Goal: Task Accomplishment & Management: Use online tool/utility

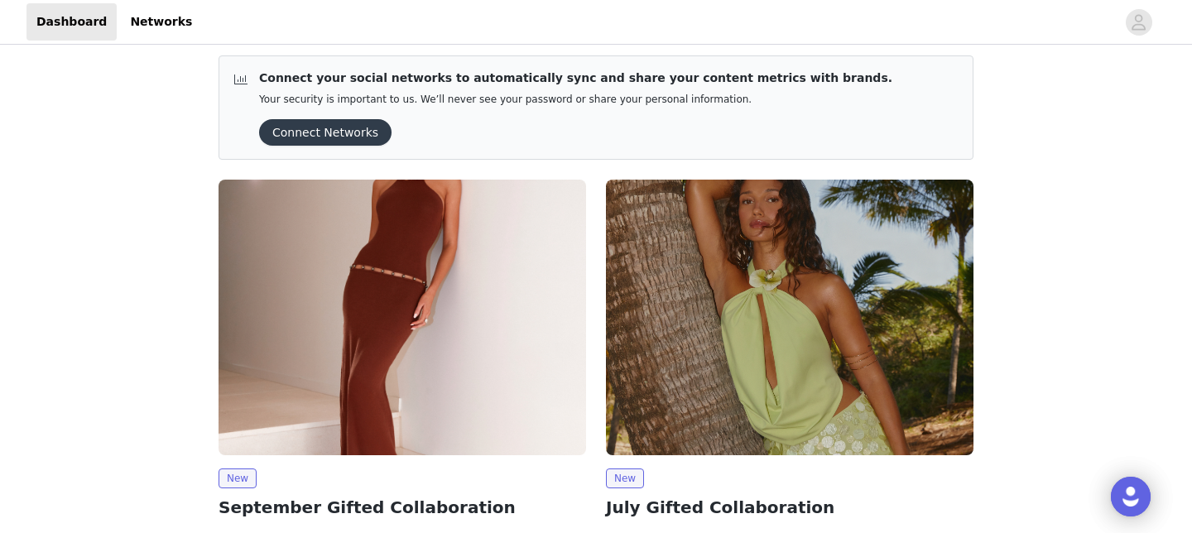
scroll to position [167, 0]
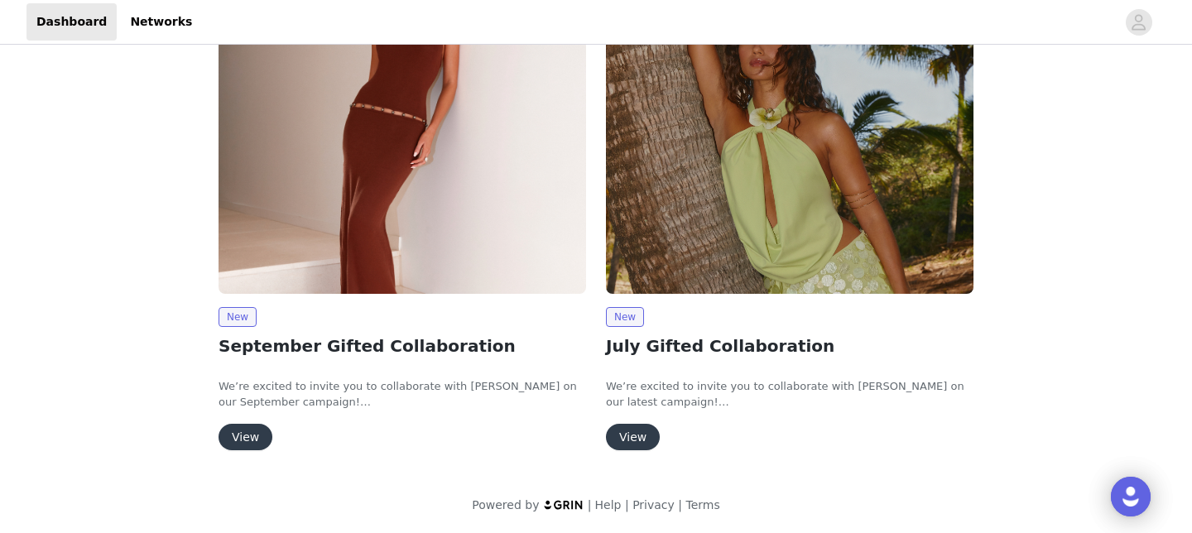
click at [253, 425] on button "View" at bounding box center [245, 437] width 54 height 26
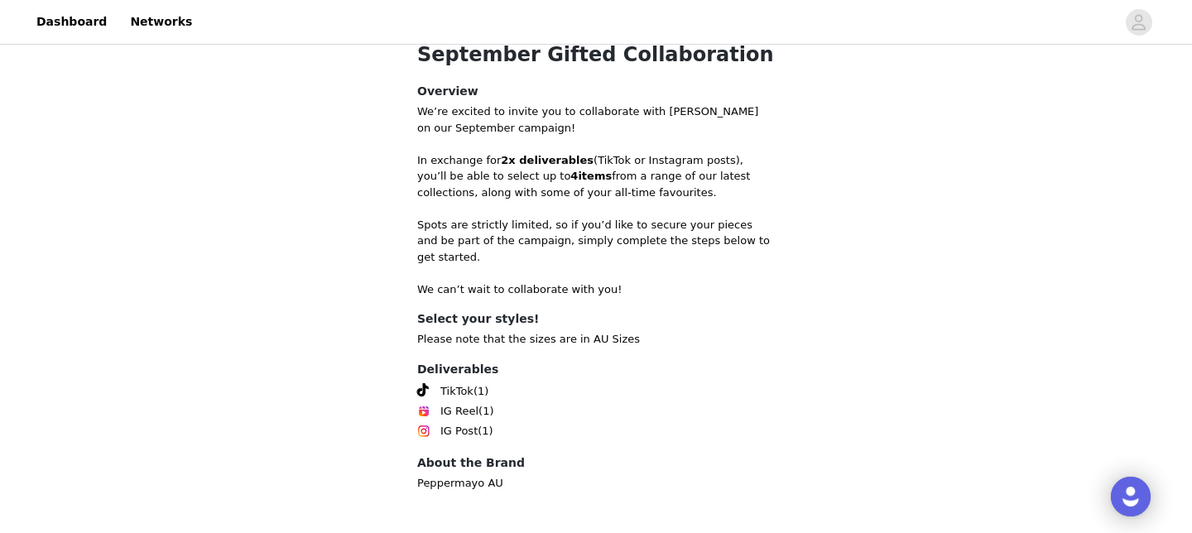
scroll to position [622, 0]
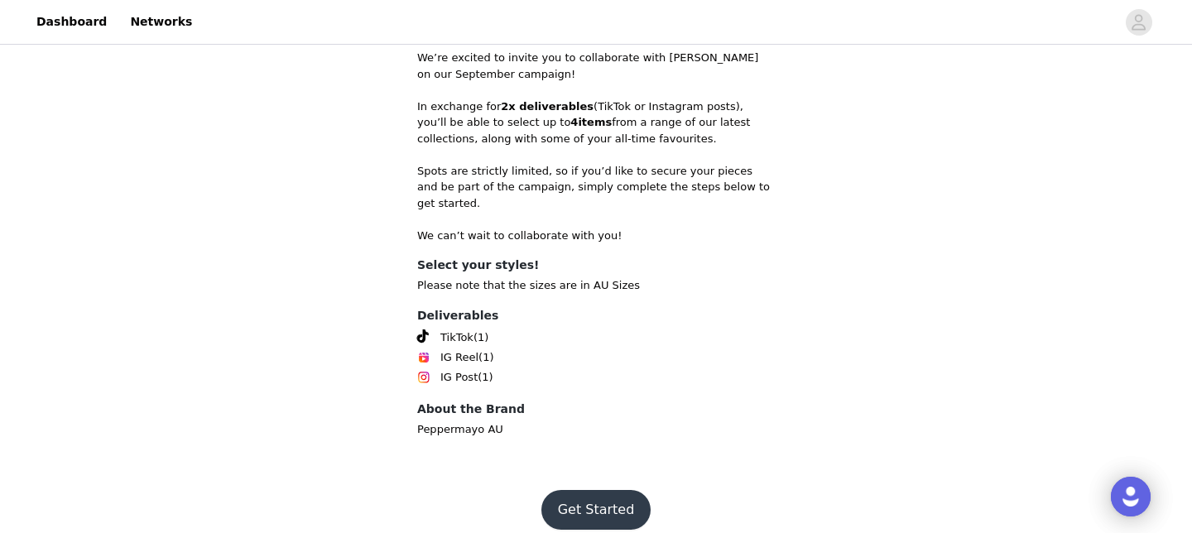
click at [605, 490] on button "Get Started" at bounding box center [596, 510] width 110 height 40
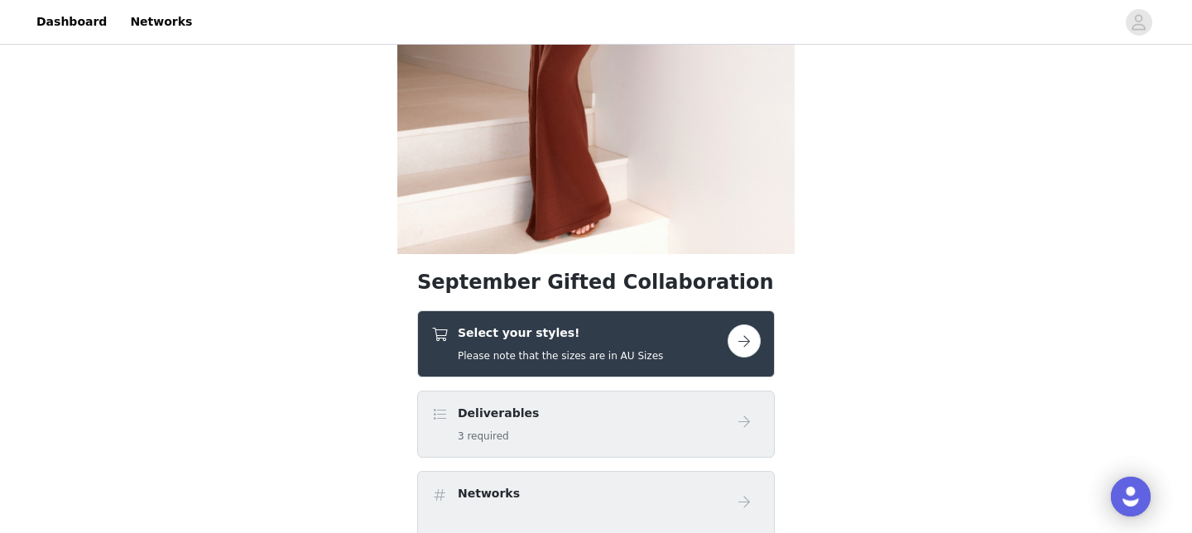
scroll to position [347, 0]
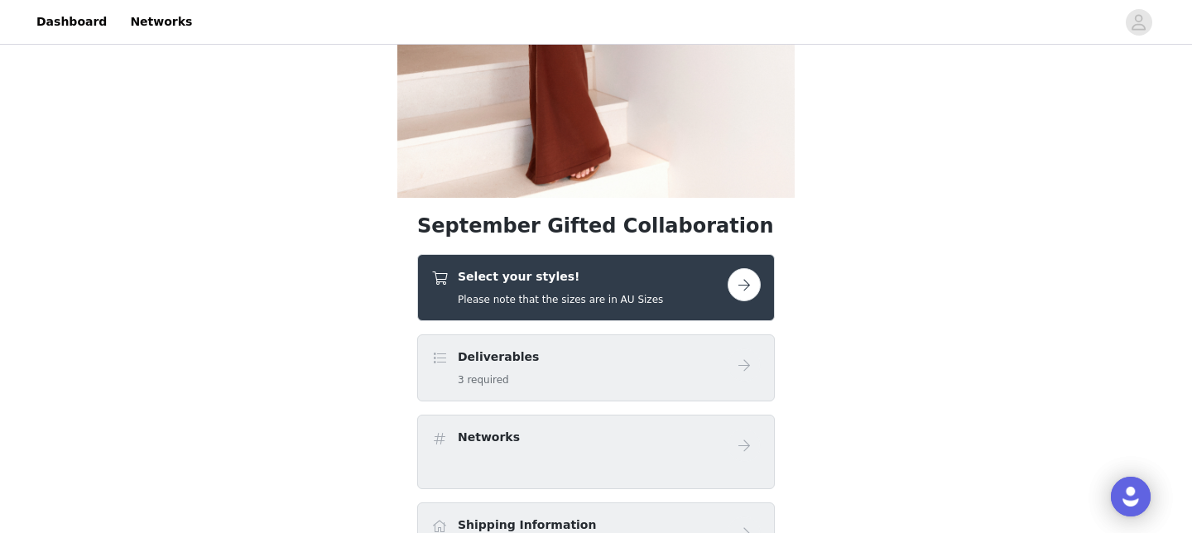
click at [736, 286] on button "button" at bounding box center [743, 284] width 33 height 33
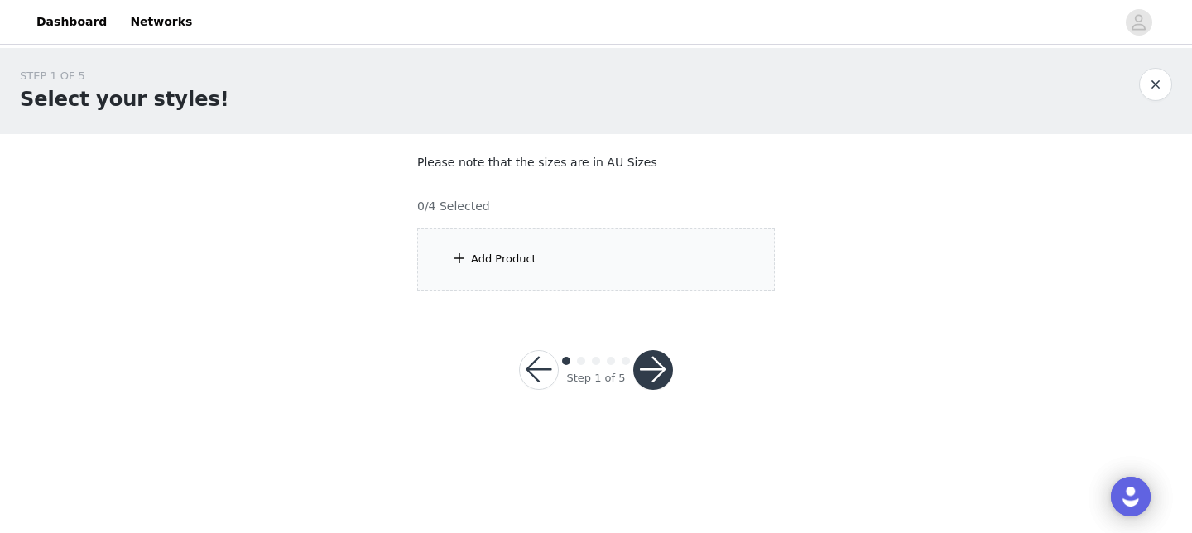
click at [736, 286] on div "Add Product" at bounding box center [595, 259] width 357 height 62
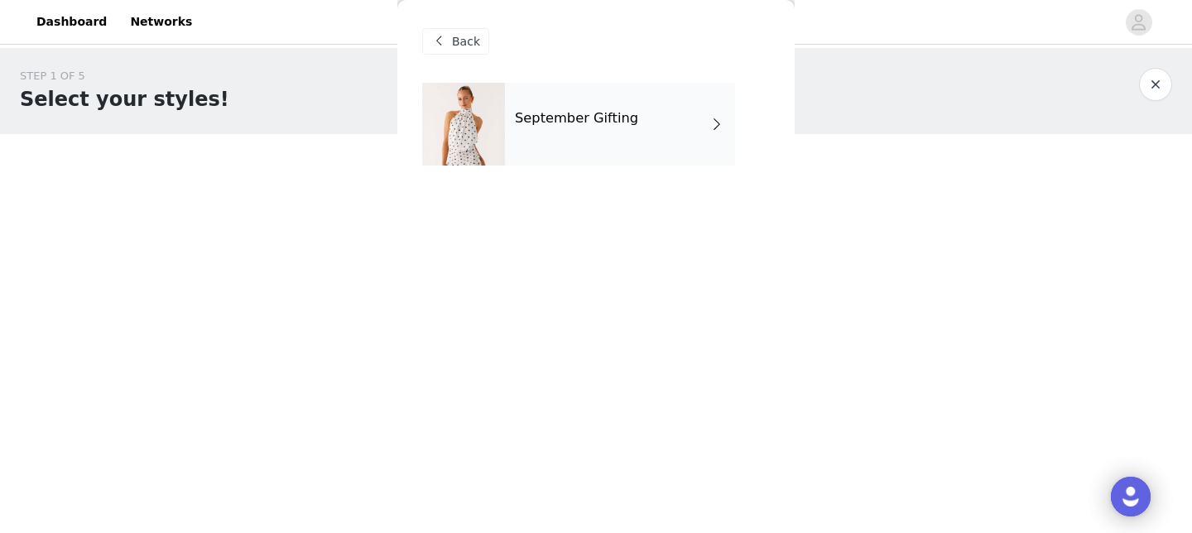
click at [614, 113] on h4 "September Gifting" at bounding box center [576, 118] width 123 height 15
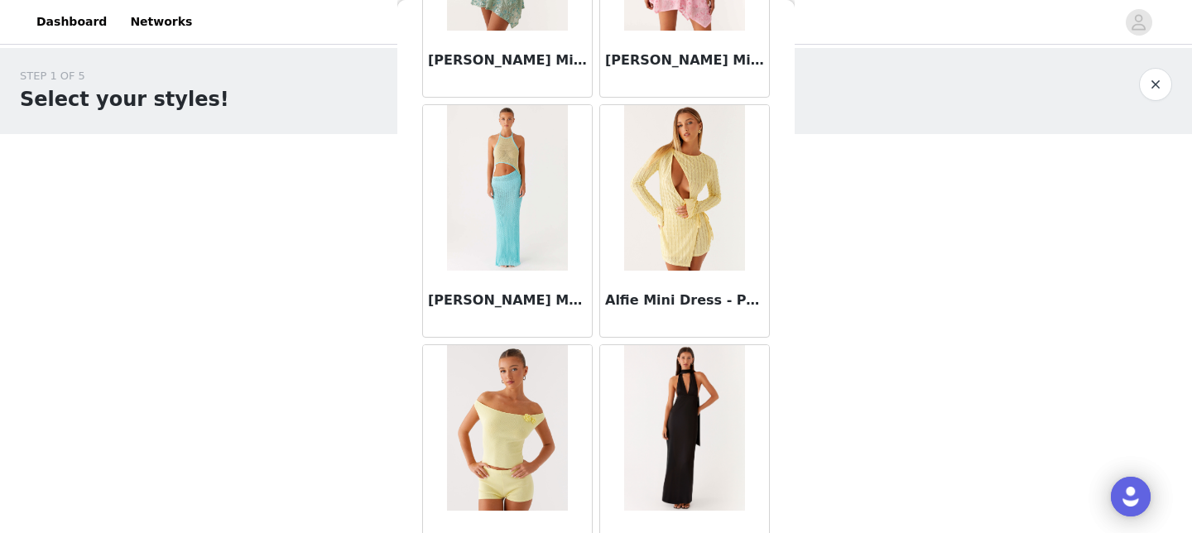
scroll to position [1999, 0]
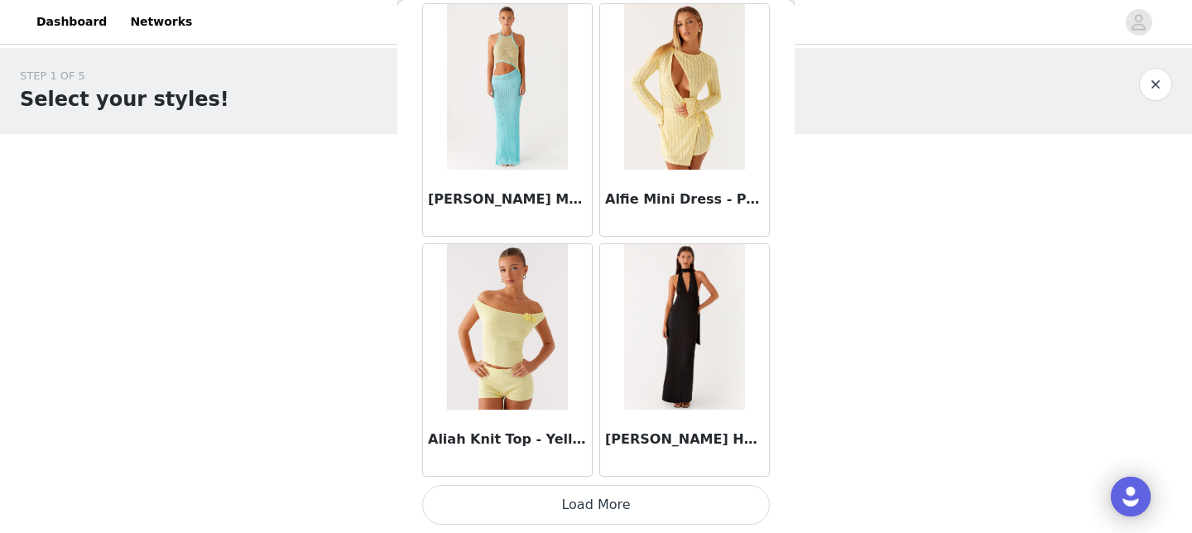
click at [575, 498] on button "Load More" at bounding box center [596, 505] width 348 height 40
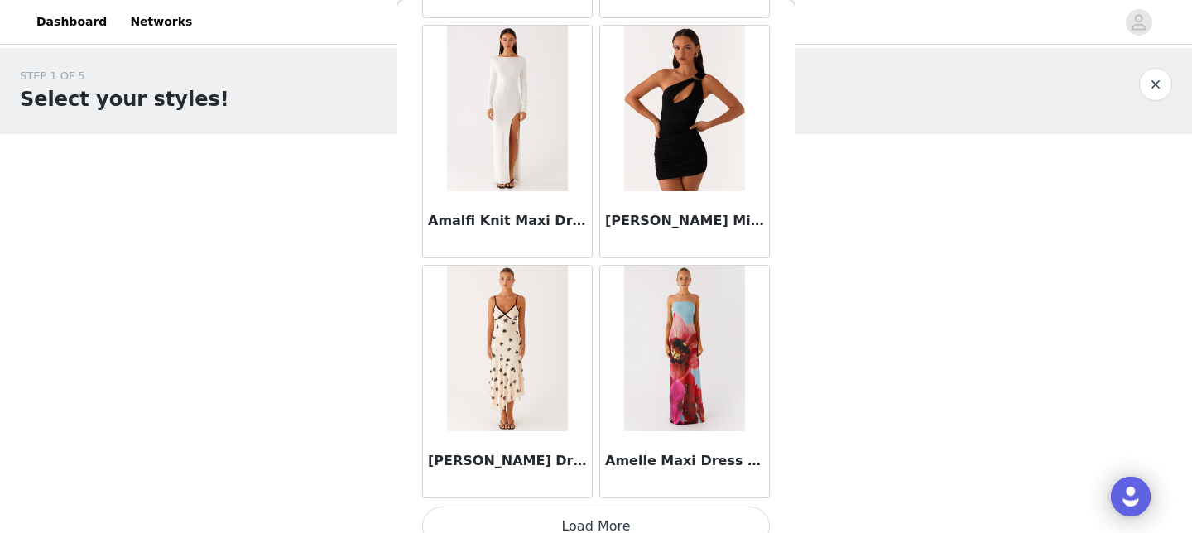
scroll to position [4399, 0]
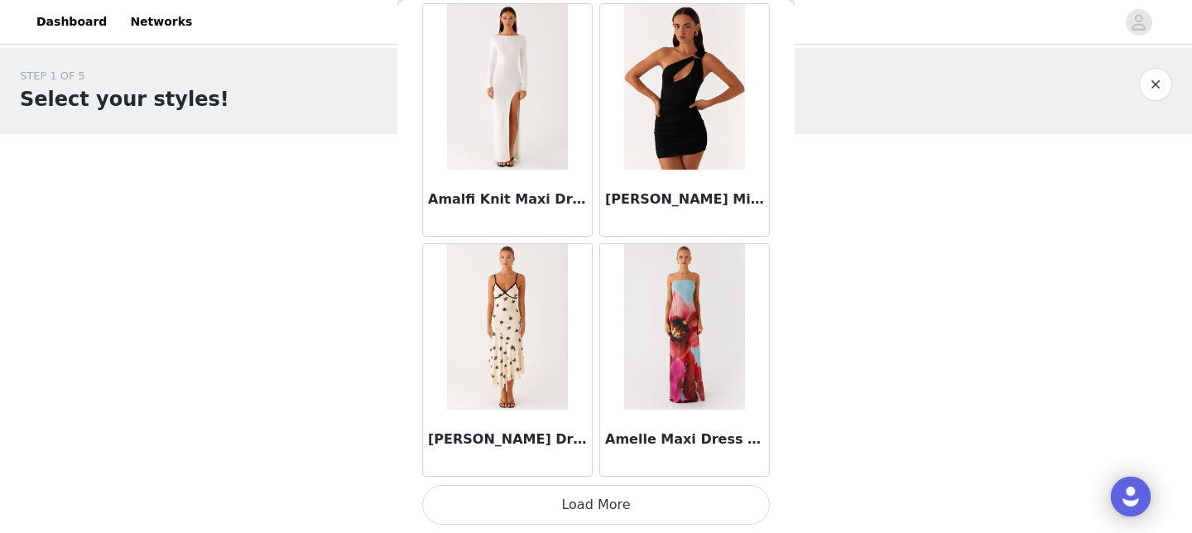
click at [572, 516] on button "Load More" at bounding box center [596, 505] width 348 height 40
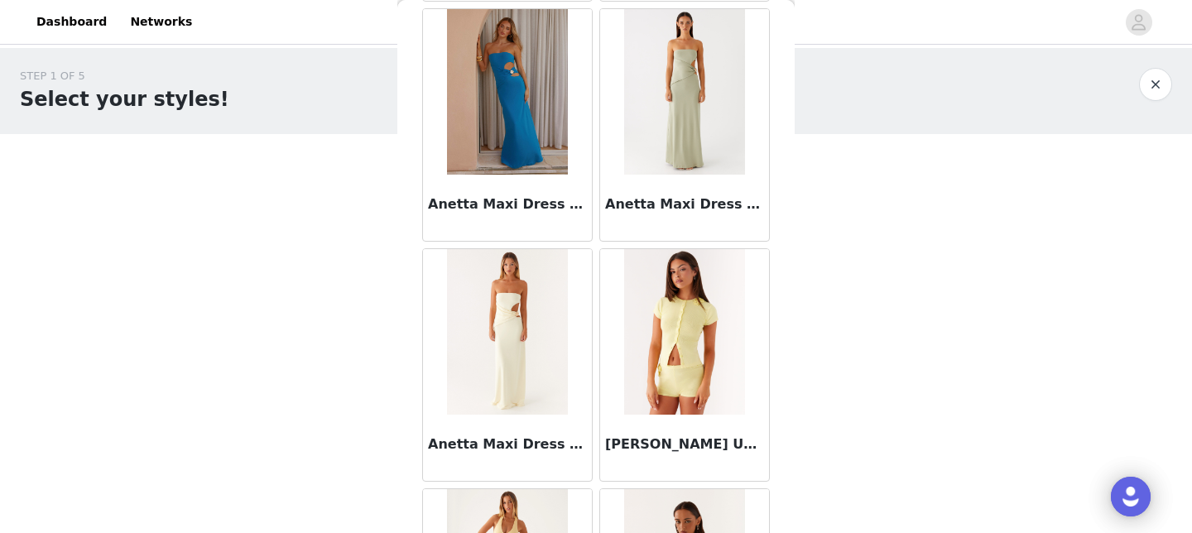
scroll to position [6798, 0]
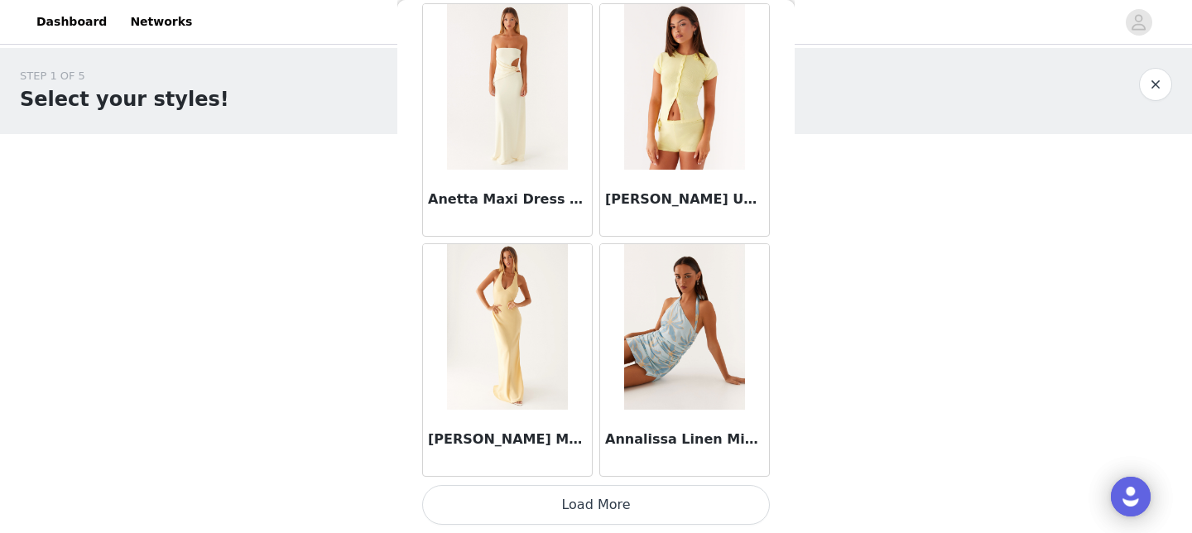
click at [584, 507] on button "Load More" at bounding box center [596, 505] width 348 height 40
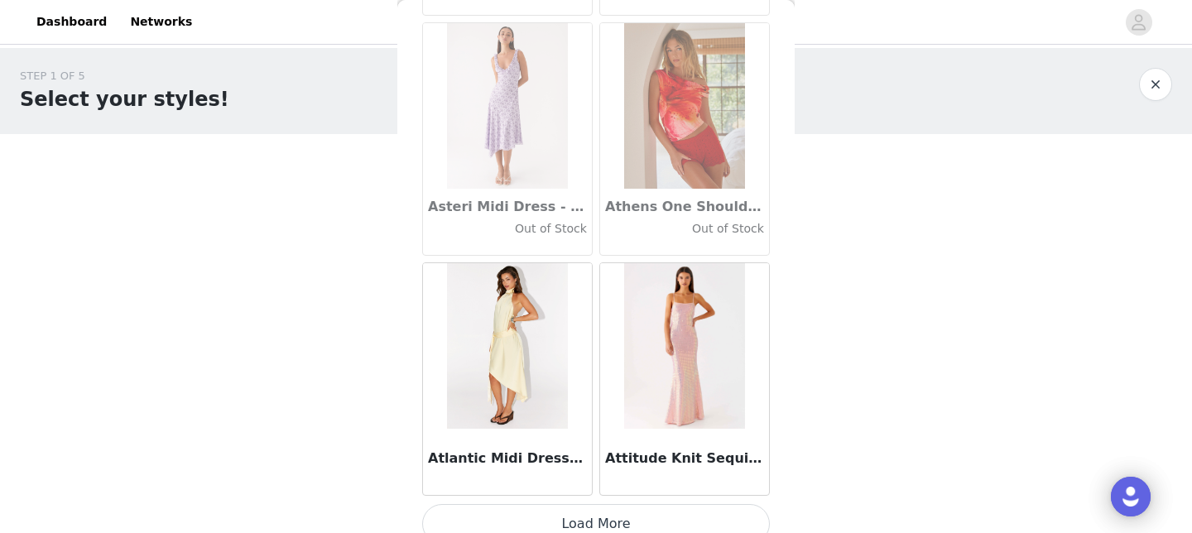
scroll to position [9198, 0]
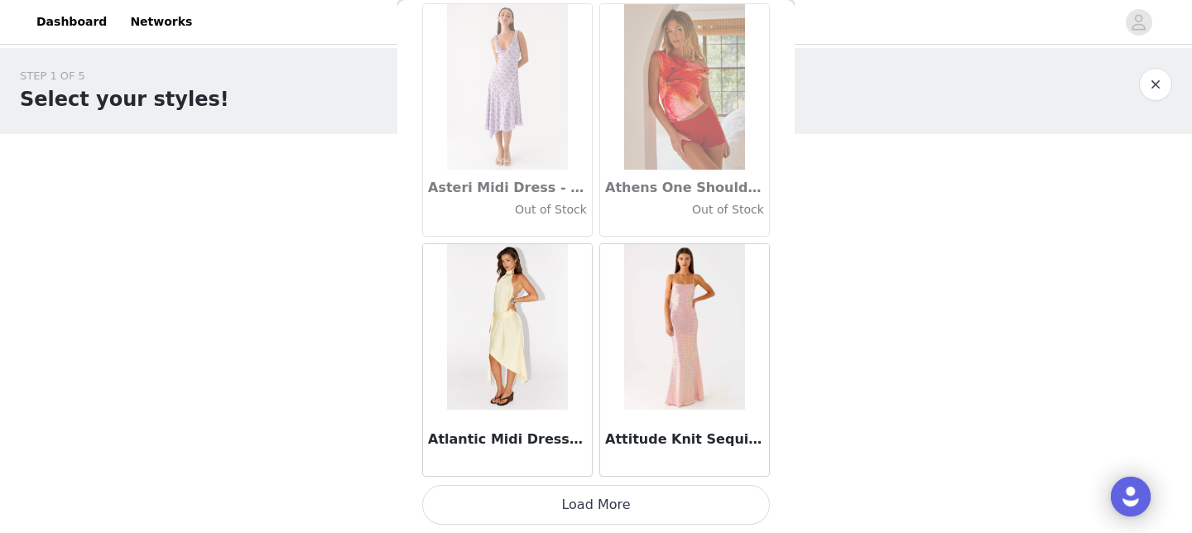
click at [587, 505] on button "Load More" at bounding box center [596, 505] width 348 height 40
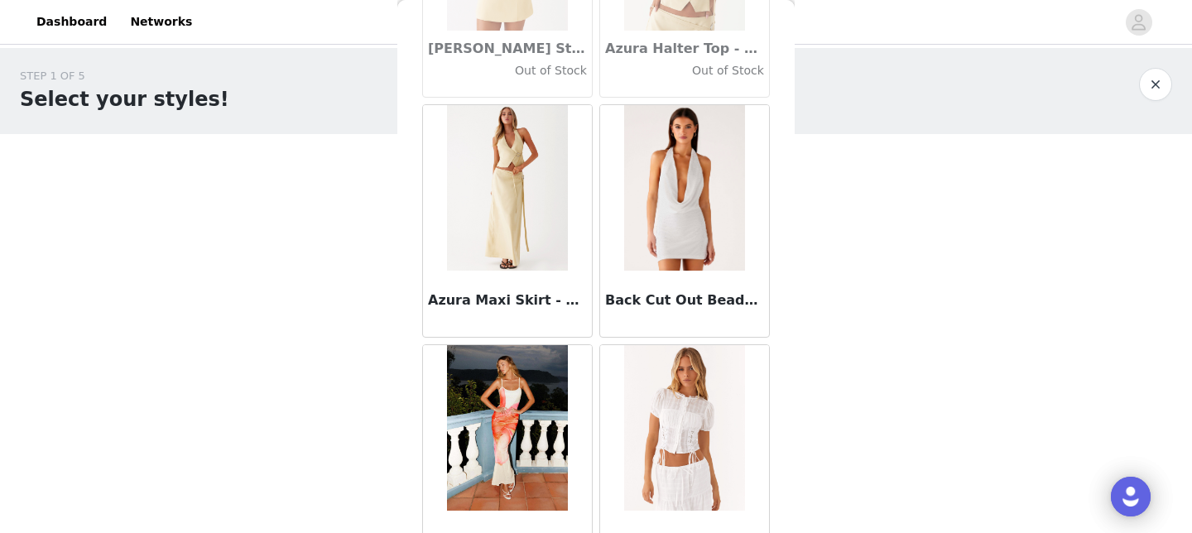
scroll to position [11598, 0]
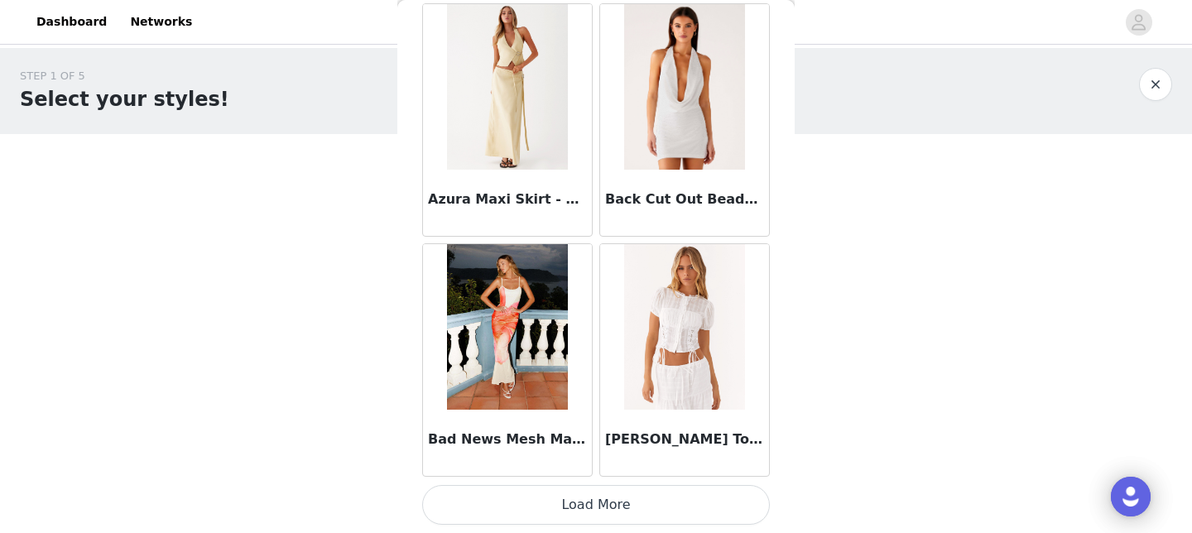
click at [587, 505] on button "Load More" at bounding box center [596, 505] width 348 height 40
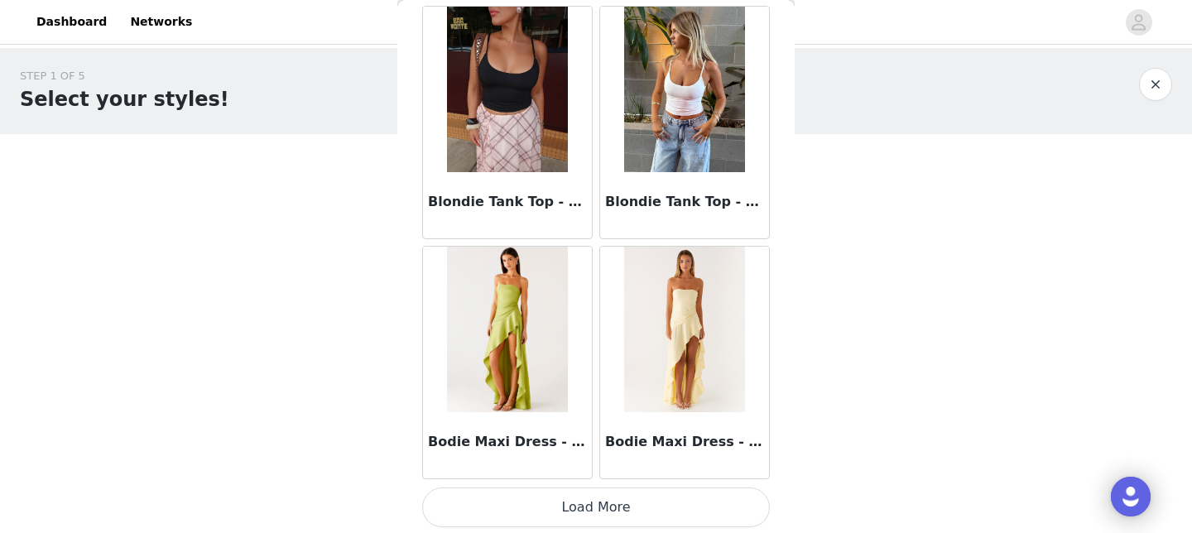
scroll to position [13997, 0]
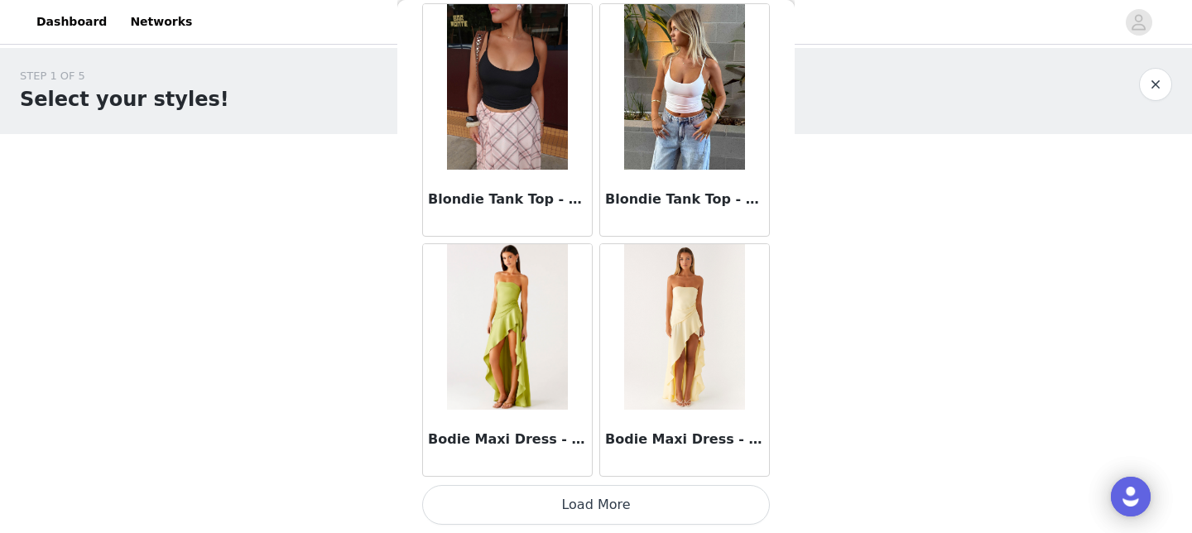
click at [616, 511] on button "Load More" at bounding box center [596, 505] width 348 height 40
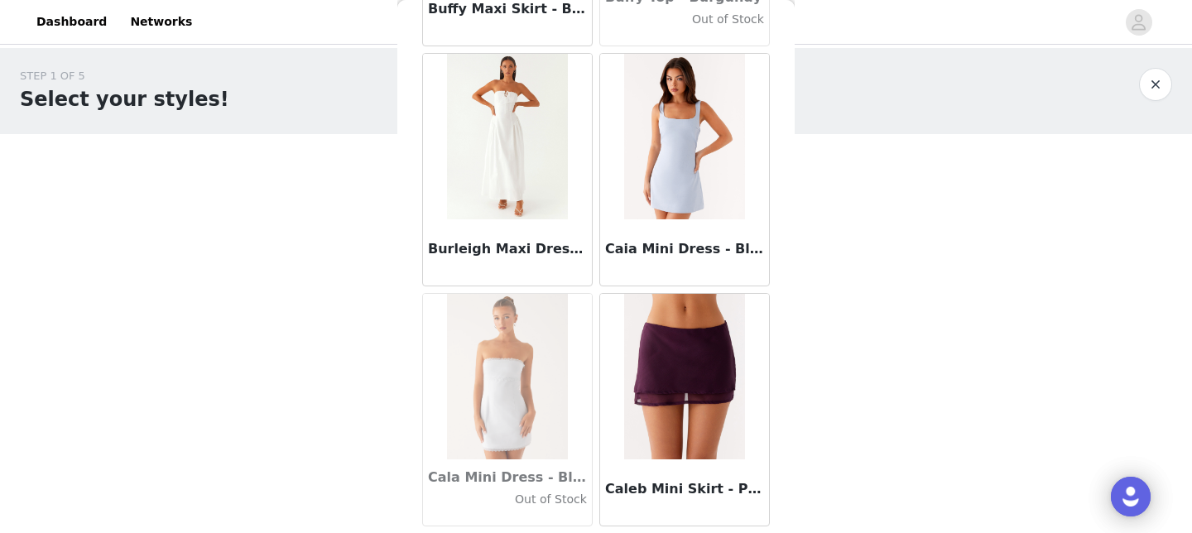
scroll to position [16397, 0]
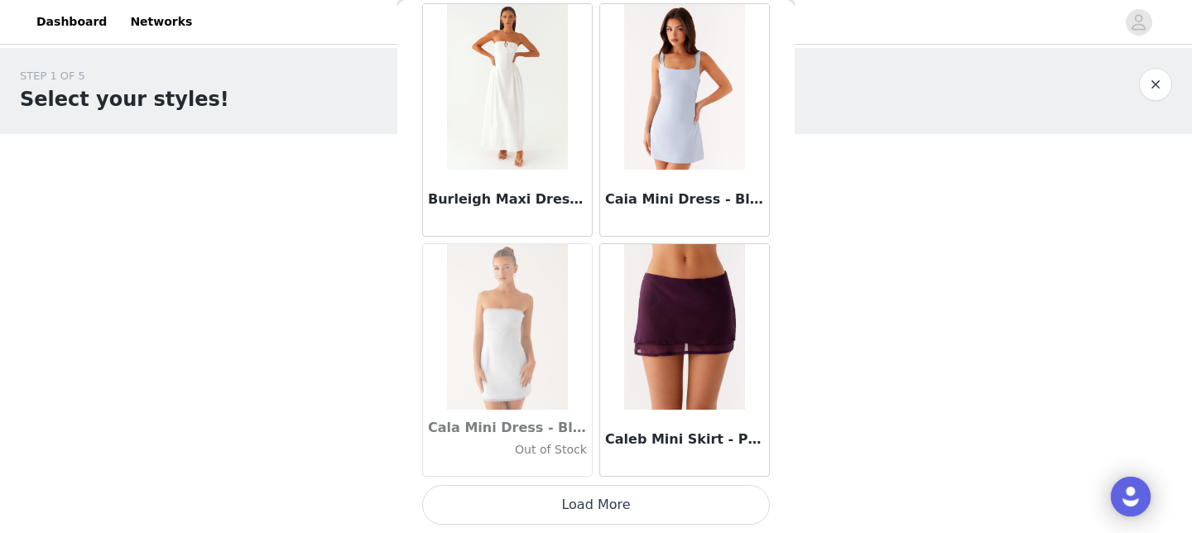
click at [618, 507] on button "Load More" at bounding box center [596, 505] width 348 height 40
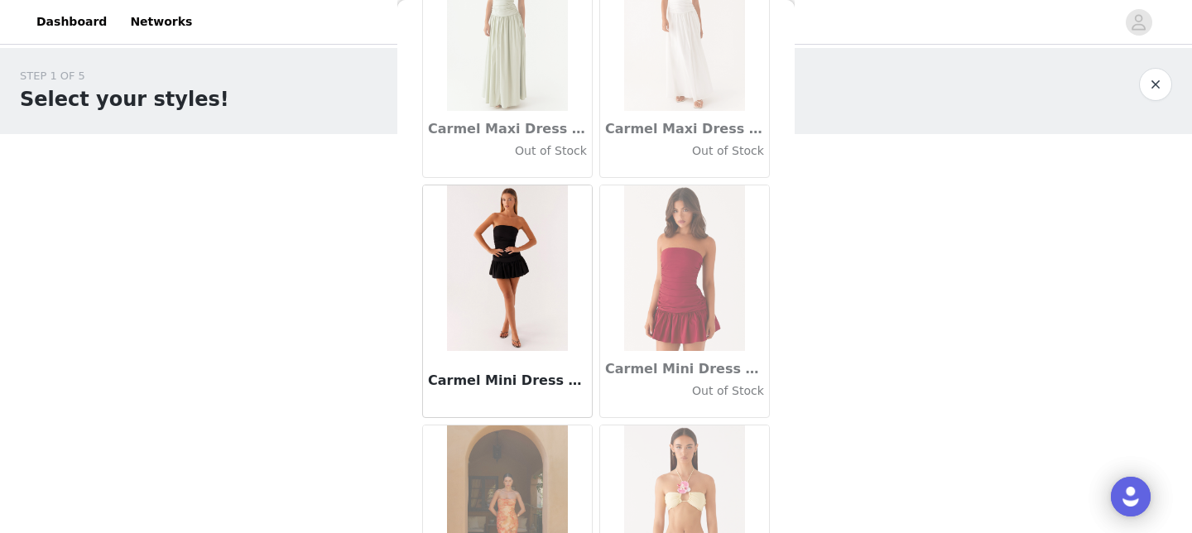
scroll to position [18796, 0]
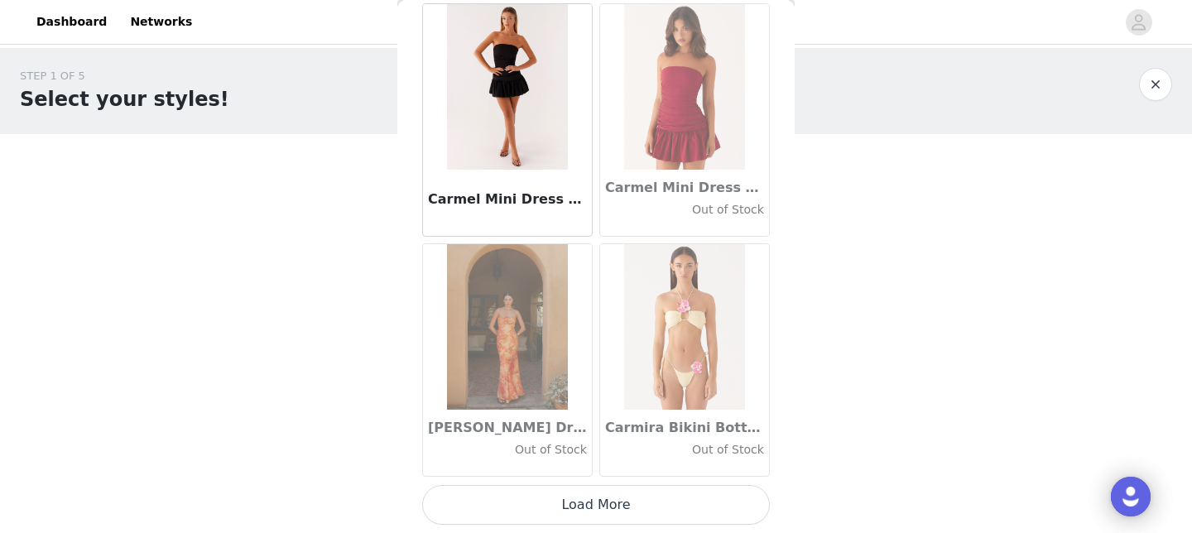
click at [617, 499] on button "Load More" at bounding box center [596, 505] width 348 height 40
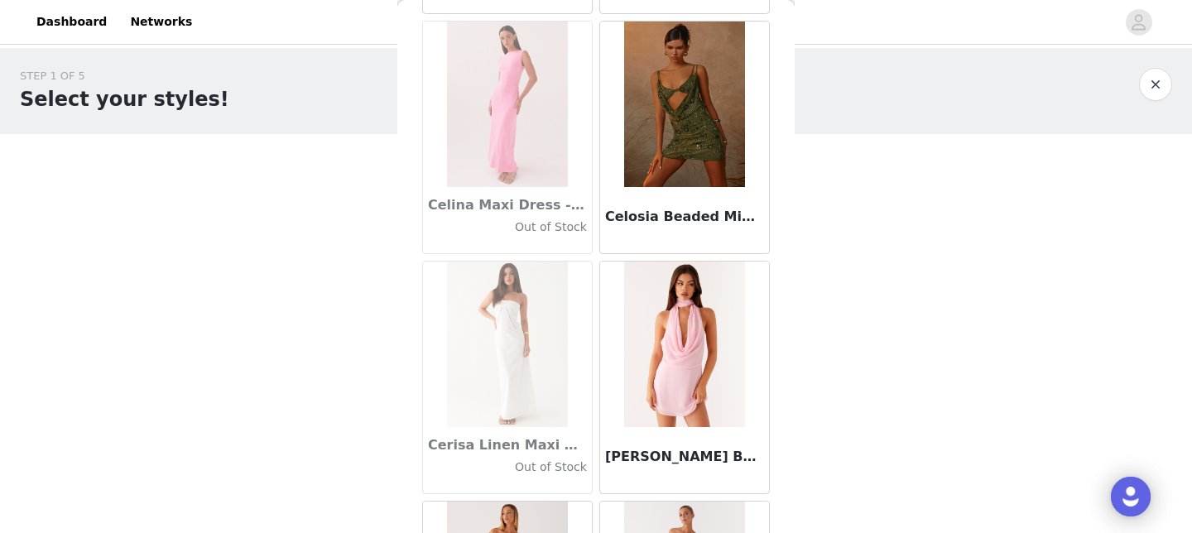
scroll to position [20391, 0]
